Goal: Task Accomplishment & Management: Complete application form

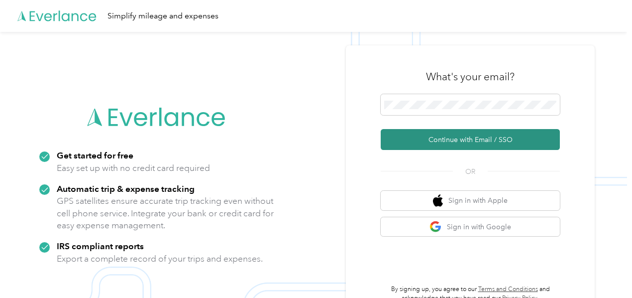
click at [479, 137] on button "Continue with Email / SSO" at bounding box center [470, 139] width 179 height 21
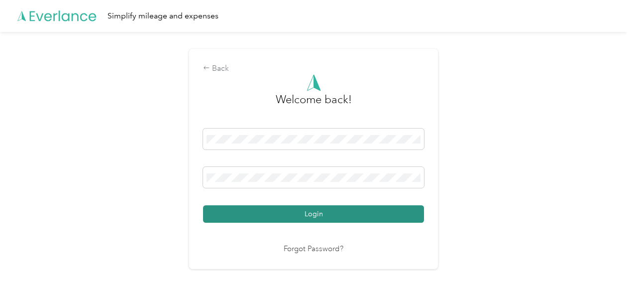
click at [300, 215] on button "Login" at bounding box center [313, 213] width 221 height 17
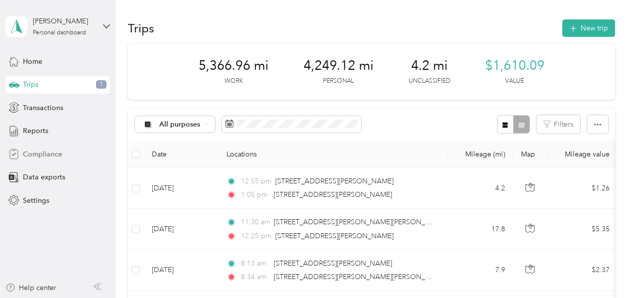
click at [49, 155] on span "Compliance" at bounding box center [42, 154] width 39 height 10
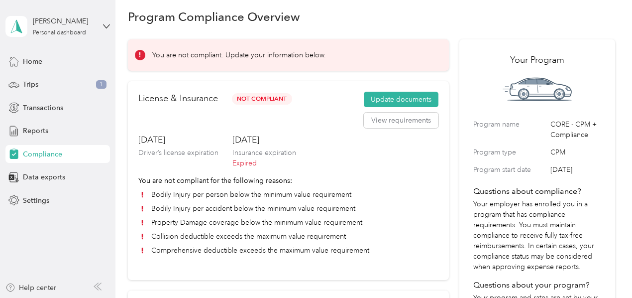
scroll to position [19, 0]
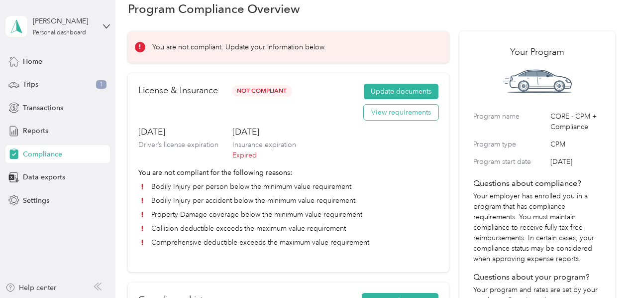
click at [392, 105] on button "View requirements" at bounding box center [401, 113] width 75 height 16
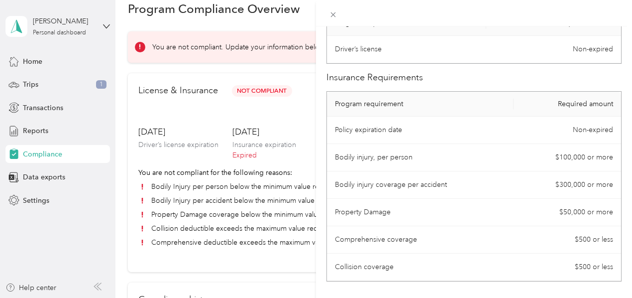
scroll to position [68, 0]
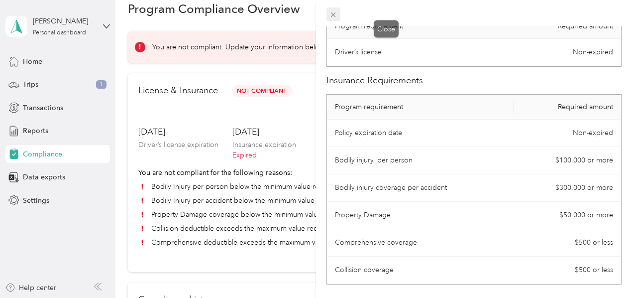
click at [336, 14] on icon at bounding box center [333, 14] width 5 height 5
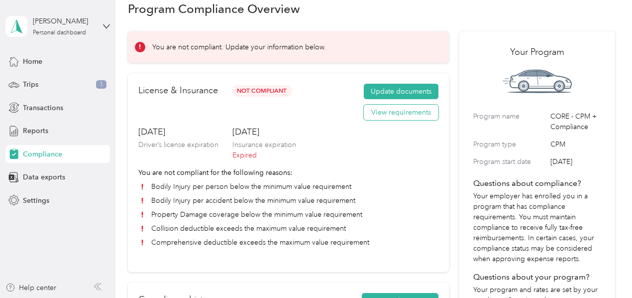
click at [401, 118] on button "View requirements" at bounding box center [401, 113] width 75 height 16
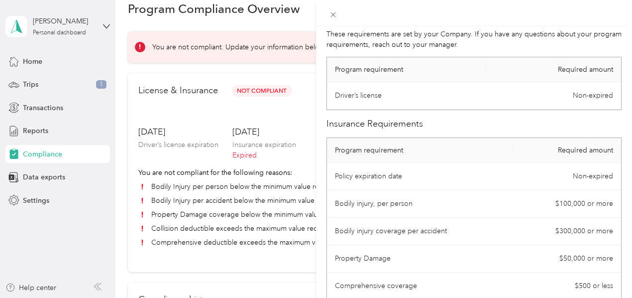
scroll to position [24, 0]
click at [191, 255] on div "License Requirements These requirements are set by your Company. If you have an…" at bounding box center [316, 149] width 632 height 298
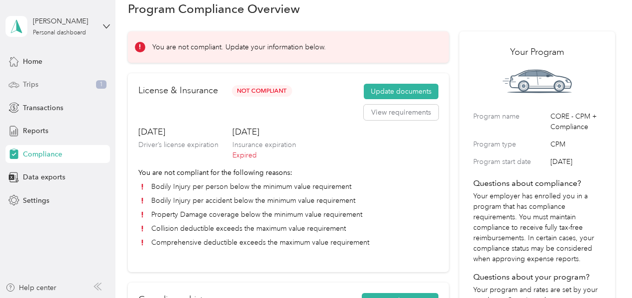
click at [42, 84] on div "Trips 1" at bounding box center [57, 85] width 105 height 18
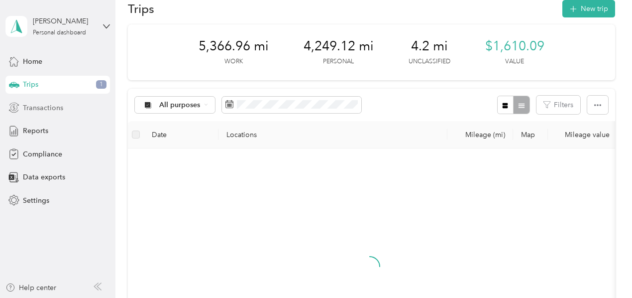
click at [49, 106] on span "Transactions" at bounding box center [43, 108] width 40 height 10
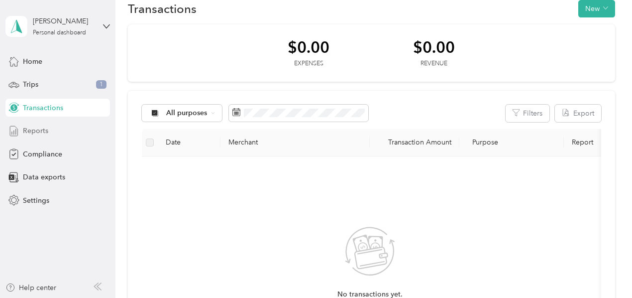
click at [52, 129] on div "Reports" at bounding box center [57, 131] width 105 height 18
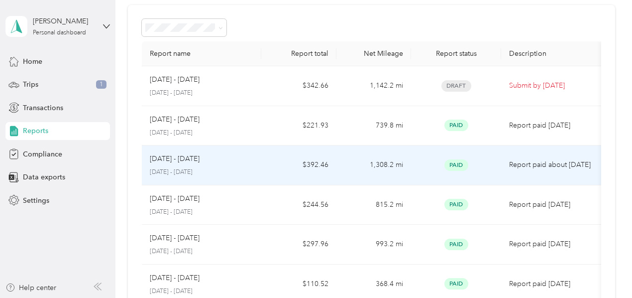
scroll to position [39, 0]
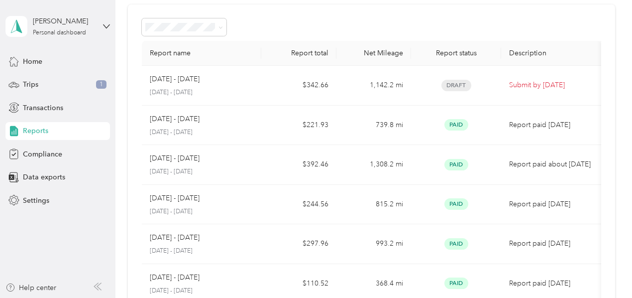
click at [255, 48] on th "Report name" at bounding box center [202, 53] width 120 height 25
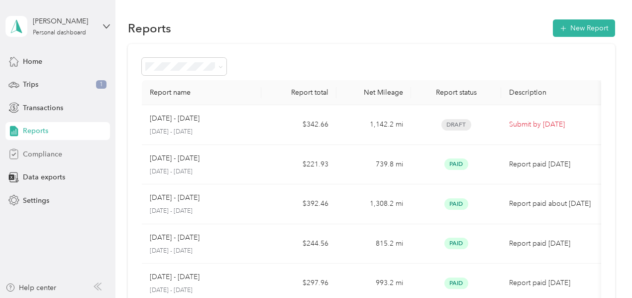
click at [40, 153] on span "Compliance" at bounding box center [42, 154] width 39 height 10
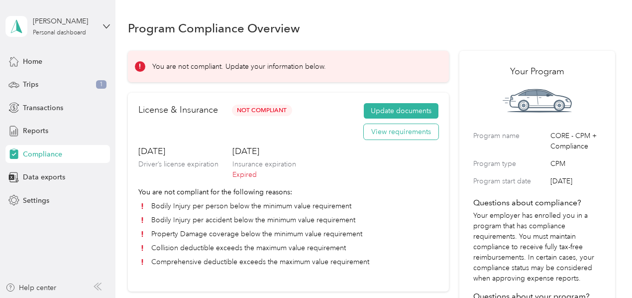
click at [402, 133] on button "View requirements" at bounding box center [401, 132] width 75 height 16
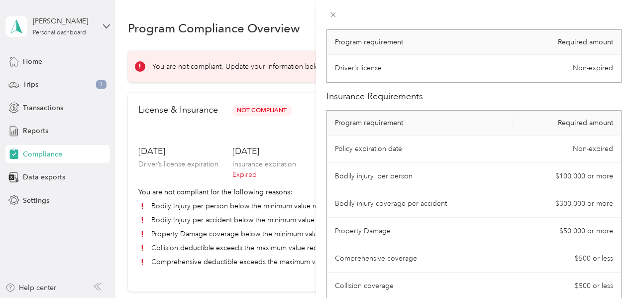
scroll to position [83, 0]
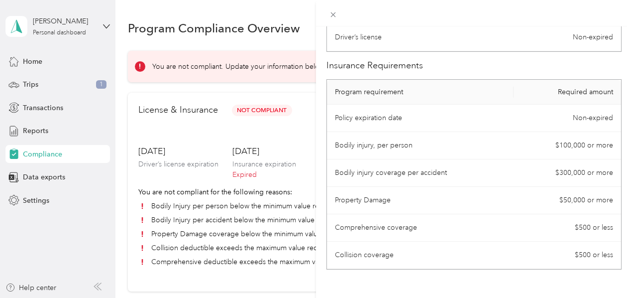
click at [341, 182] on div "License Requirements These requirements are set by your Company. If you have an…" at bounding box center [316, 149] width 632 height 298
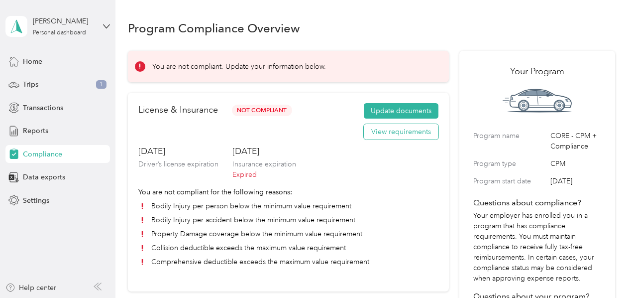
click at [388, 132] on button "View requirements" at bounding box center [401, 132] width 75 height 16
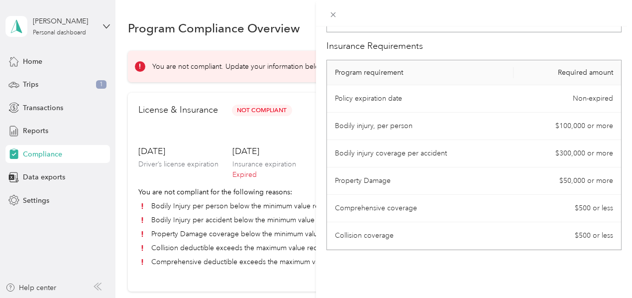
scroll to position [110, 0]
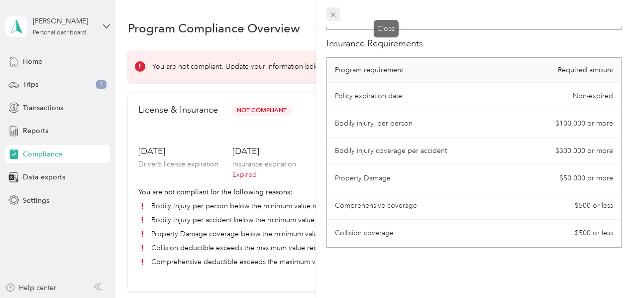
click at [338, 15] on icon at bounding box center [333, 14] width 8 height 8
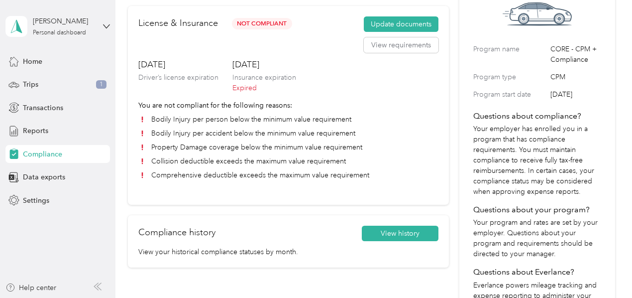
scroll to position [90, 0]
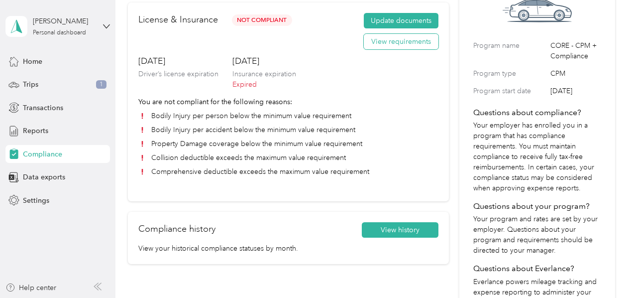
click at [387, 42] on button "View requirements" at bounding box center [401, 42] width 75 height 16
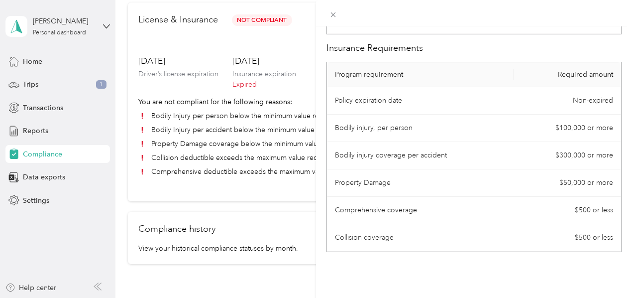
scroll to position [110, 0]
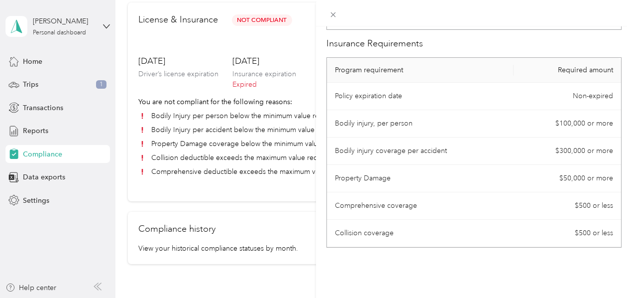
click at [226, 178] on div "License Requirements These requirements are set by your Company. If you have an…" at bounding box center [316, 149] width 632 height 298
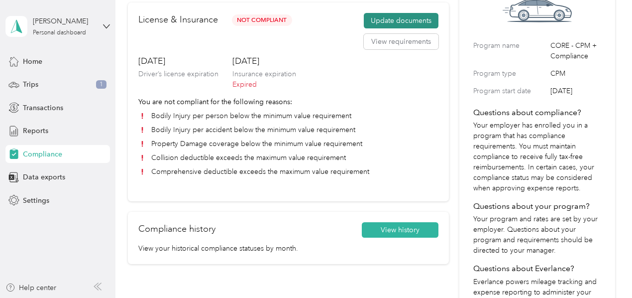
click at [411, 21] on button "Update documents" at bounding box center [401, 21] width 75 height 16
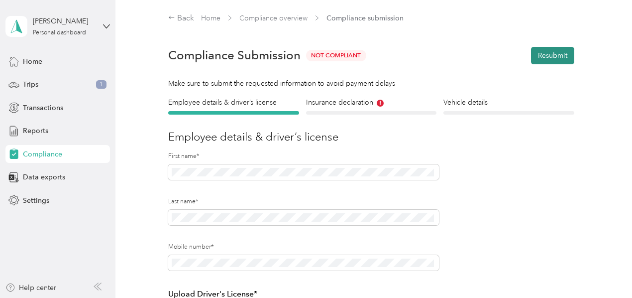
click at [554, 56] on button "Resubmit" at bounding box center [552, 55] width 43 height 17
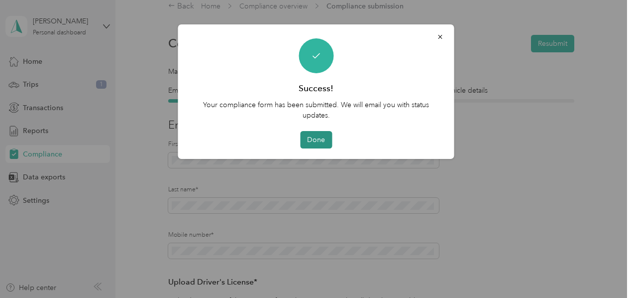
click at [314, 141] on button "Done" at bounding box center [316, 139] width 32 height 17
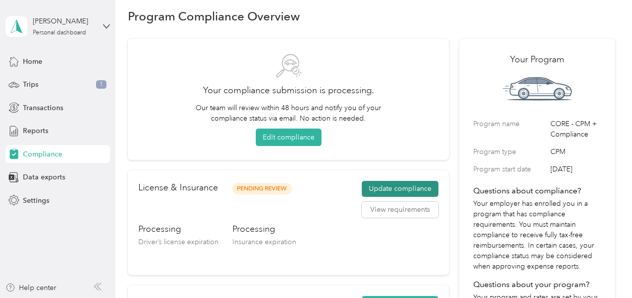
click at [389, 189] on button "Update compliance" at bounding box center [400, 189] width 77 height 16
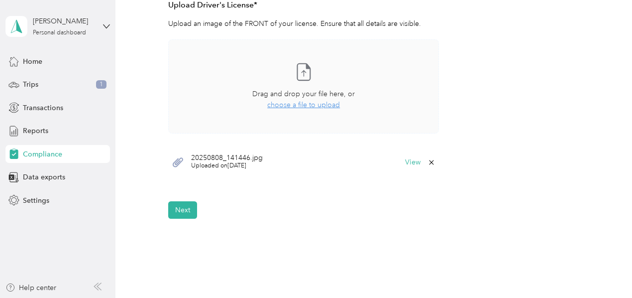
scroll to position [289, 0]
click at [430, 162] on icon at bounding box center [431, 162] width 4 height 4
click at [405, 169] on button "Yes" at bounding box center [404, 169] width 19 height 16
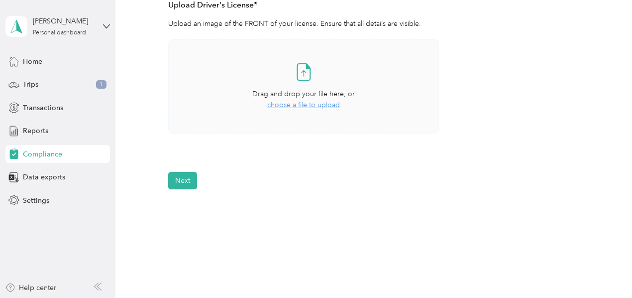
click at [297, 105] on span "choose a file to upload" at bounding box center [303, 105] width 73 height 8
click at [307, 106] on span "choose a file to upload" at bounding box center [303, 105] width 73 height 8
click at [313, 100] on div "Drag and drop your file here, or choose a file to upload" at bounding box center [303, 100] width 103 height 22
click at [310, 106] on span "choose a file to upload" at bounding box center [303, 105] width 73 height 8
click at [316, 113] on div "Take a photo or choose a photo from your library Drag and drop your file here, …" at bounding box center [304, 86] width 254 height 77
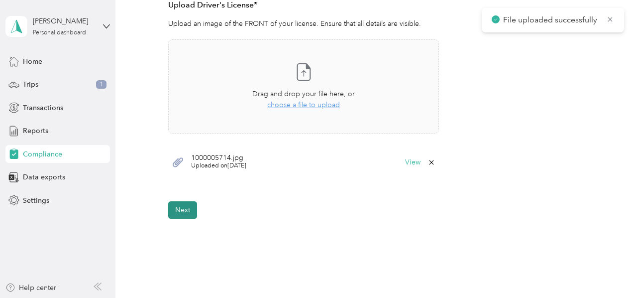
click at [184, 205] on button "Next" at bounding box center [182, 209] width 29 height 17
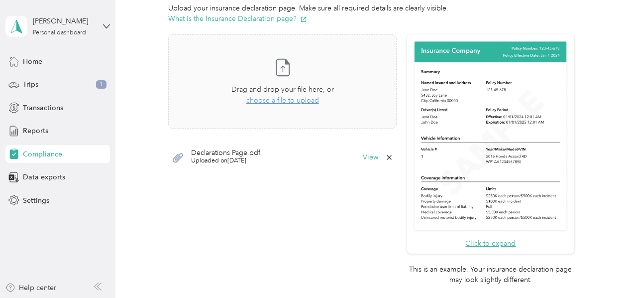
scroll to position [248, 0]
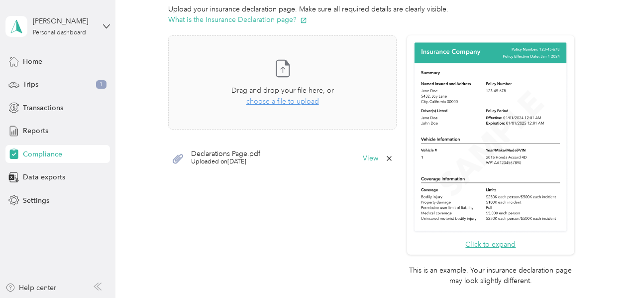
click at [388, 158] on icon at bounding box center [389, 158] width 8 height 8
click at [359, 169] on button "Yes" at bounding box center [361, 164] width 19 height 16
click at [298, 102] on span "choose a file to upload" at bounding box center [282, 101] width 73 height 8
click at [163, 112] on div "Employee details & driver’s license License Insurance declaration Insurance Veh…" at bounding box center [371, 86] width 487 height 475
click at [199, 104] on div "Take a photo or choose a photo from your library Drag and drop your file here, …" at bounding box center [283, 82] width 212 height 77
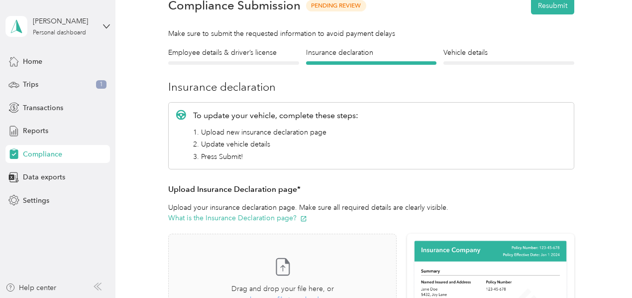
scroll to position [0, 0]
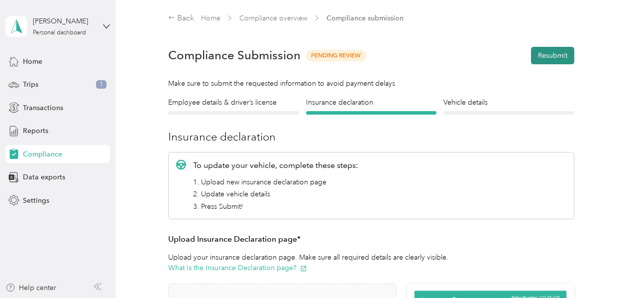
click at [550, 57] on button "Resubmit" at bounding box center [552, 55] width 43 height 17
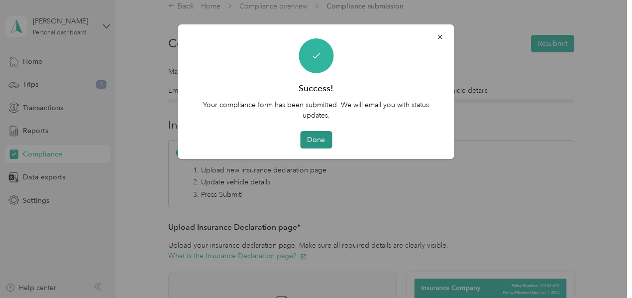
click at [309, 139] on button "Done" at bounding box center [316, 139] width 32 height 17
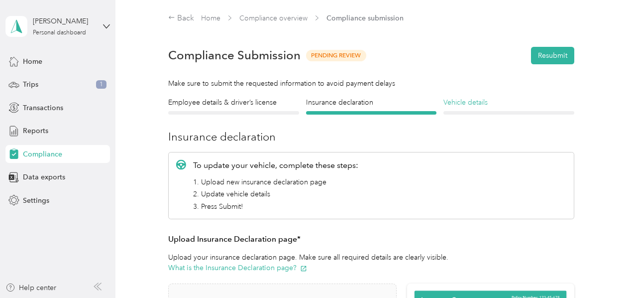
click at [464, 105] on h4 "Vehicle details" at bounding box center [509, 102] width 131 height 10
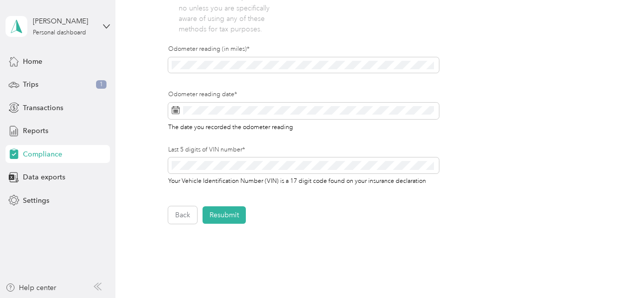
scroll to position [346, 0]
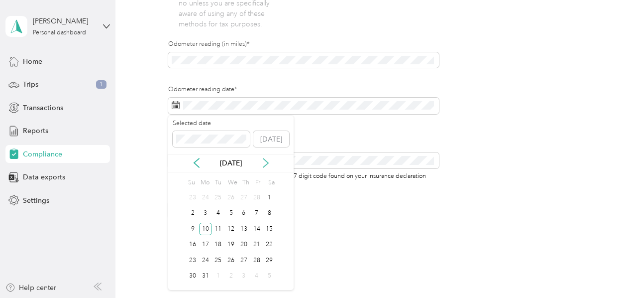
click at [266, 164] on icon at bounding box center [265, 163] width 5 height 9
click at [270, 145] on button "[DATE]" at bounding box center [271, 139] width 36 height 16
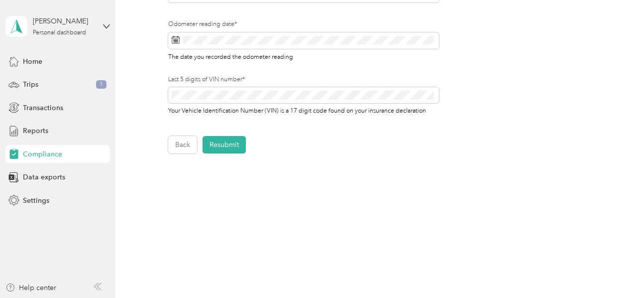
scroll to position [411, 0]
click at [225, 147] on button "Resubmit" at bounding box center [224, 143] width 43 height 17
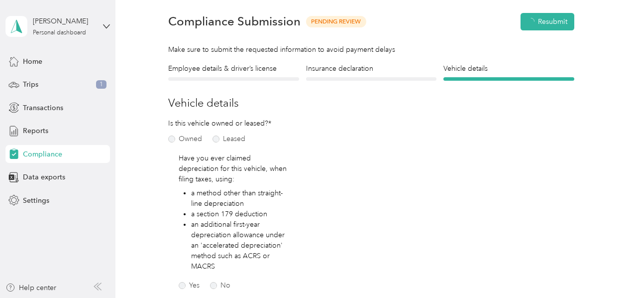
scroll to position [12, 0]
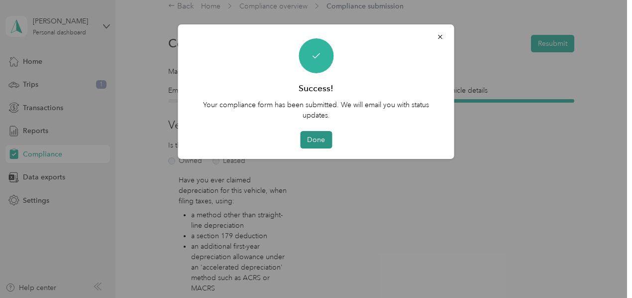
click at [319, 136] on button "Done" at bounding box center [316, 139] width 32 height 17
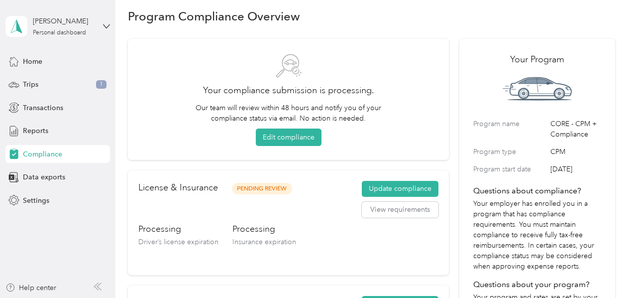
click at [402, 98] on div "Your compliance submission is processing. Our team will review within 48 hours …" at bounding box center [288, 100] width 293 height 94
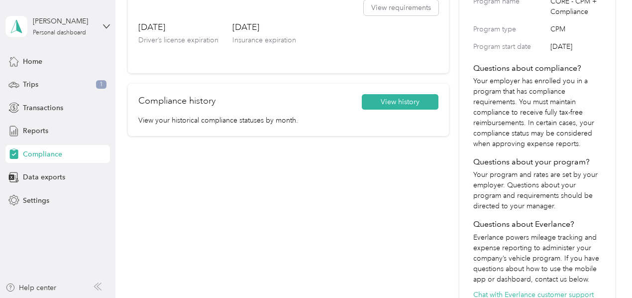
scroll to position [136, 0]
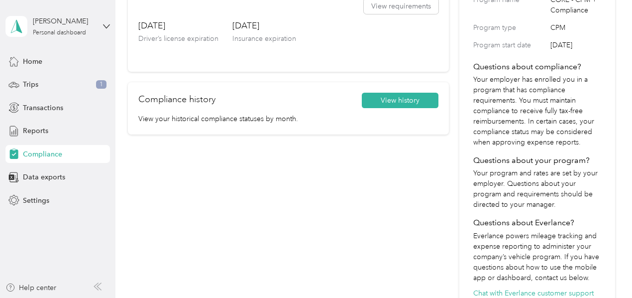
drag, startPoint x: 260, startPoint y: 222, endPoint x: 265, endPoint y: 265, distance: 43.1
click at [265, 265] on div "Nice work, you are compliant! Nothing for you to do. If your car, license or in…" at bounding box center [288, 117] width 321 height 405
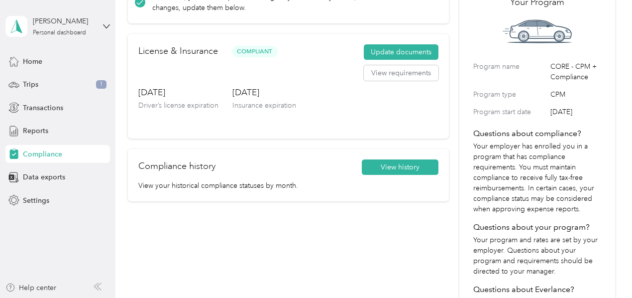
scroll to position [70, 0]
click at [35, 126] on span "Reports" at bounding box center [35, 130] width 25 height 10
